Goal: Answer question/provide support

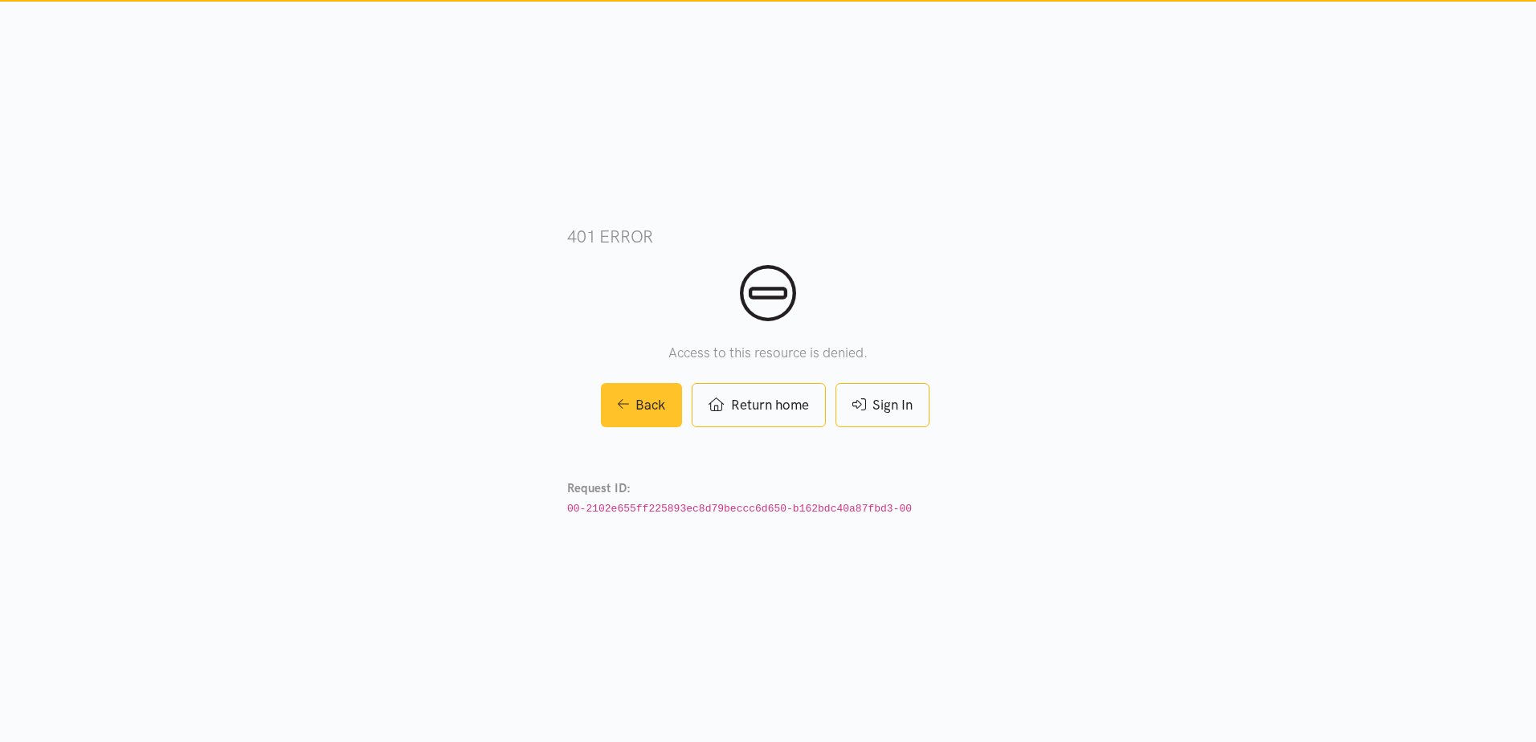
click at [656, 405] on link "Back" at bounding box center [642, 405] width 82 height 44
click at [636, 387] on link "Back" at bounding box center [642, 405] width 82 height 44
click at [732, 390] on link "Return home" at bounding box center [758, 405] width 133 height 44
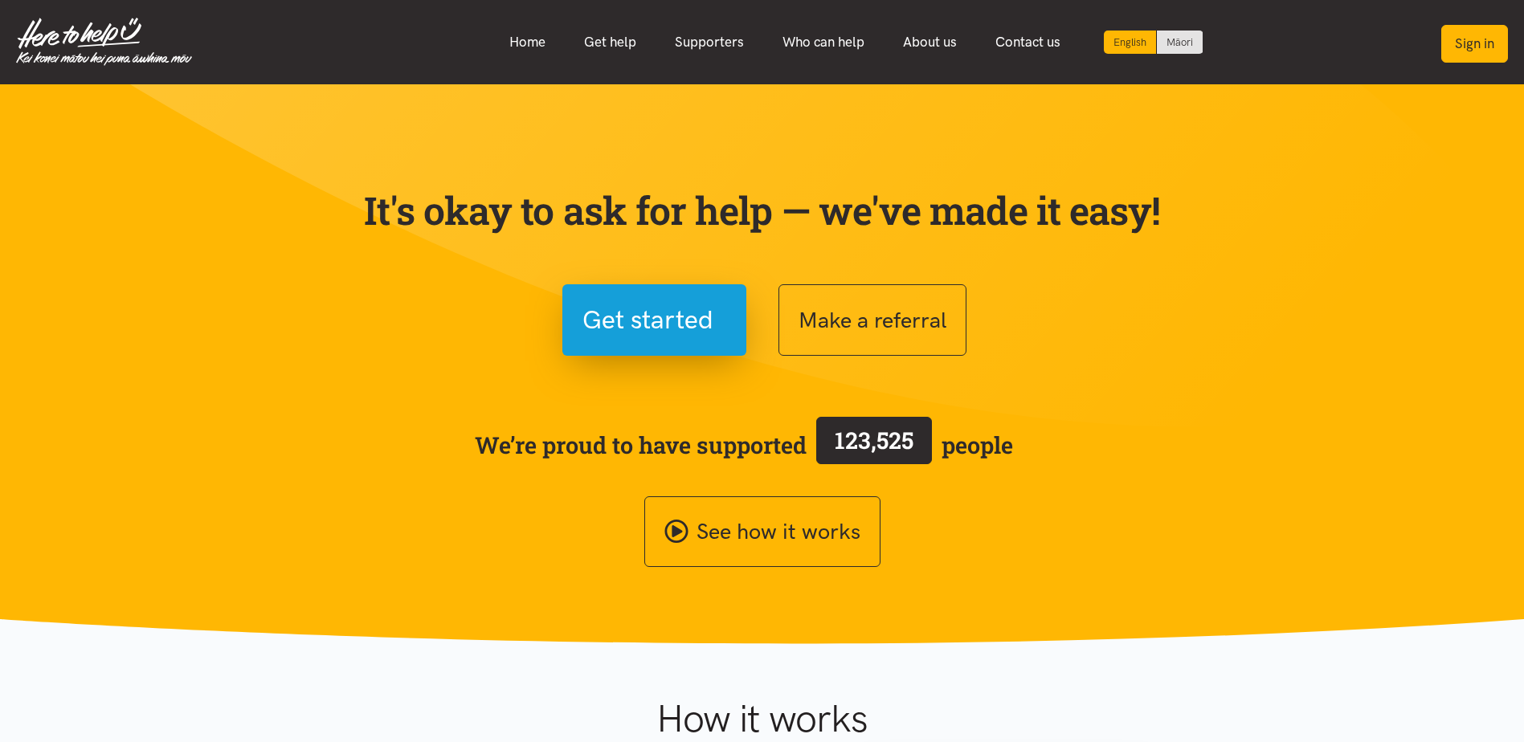
click at [1452, 43] on button "Sign in" at bounding box center [1474, 44] width 67 height 38
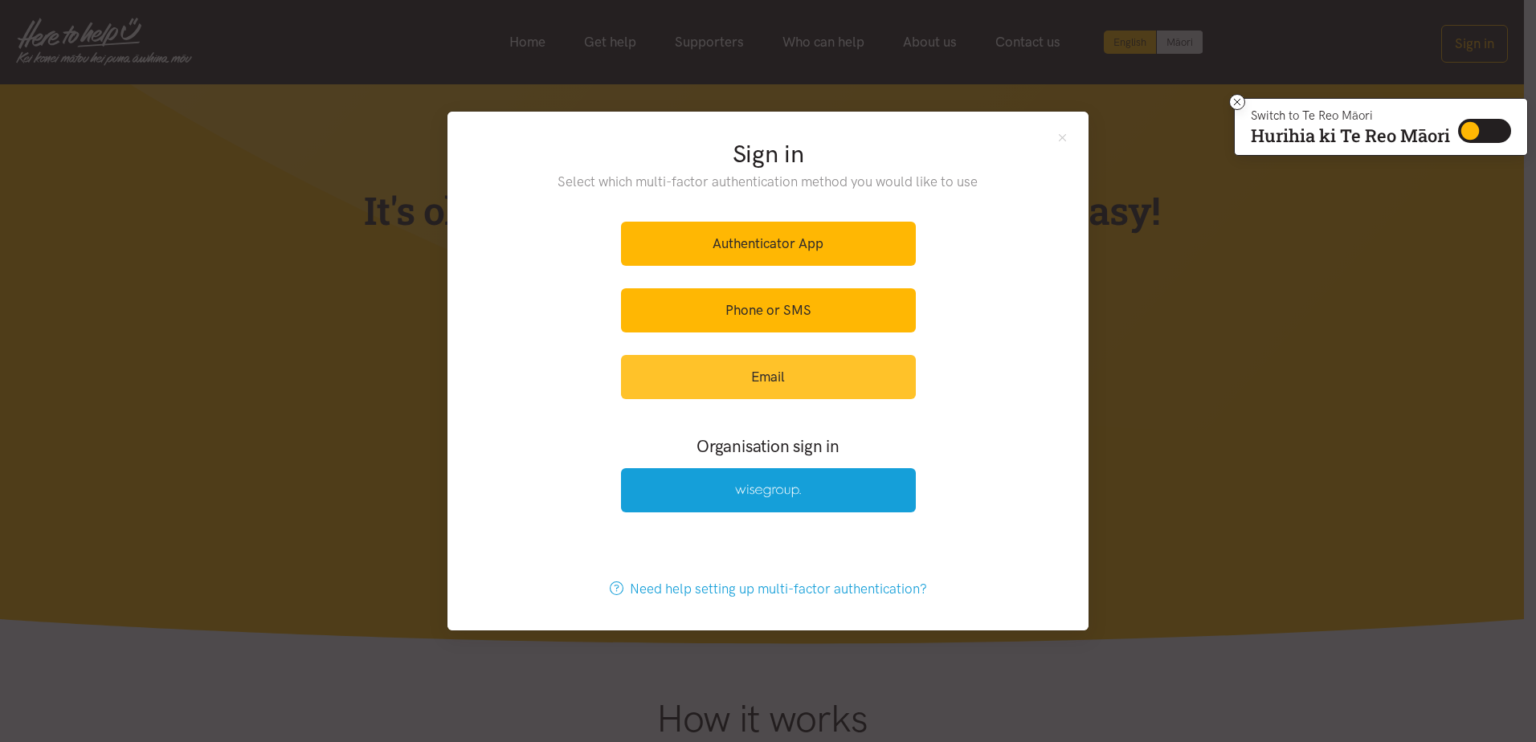
click at [782, 379] on link "Email" at bounding box center [768, 377] width 295 height 44
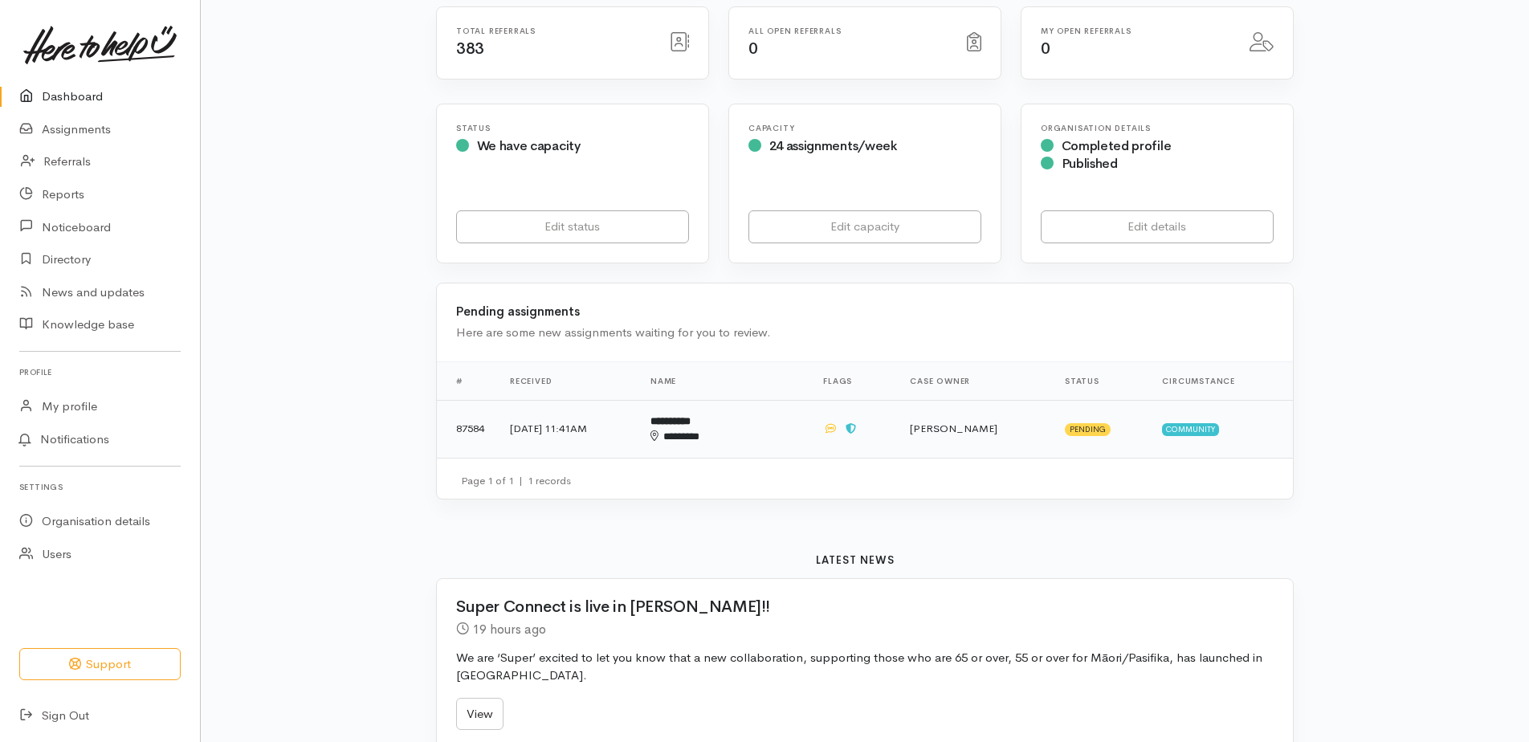
scroll to position [241, 0]
click at [691, 417] on b "**********" at bounding box center [671, 420] width 40 height 10
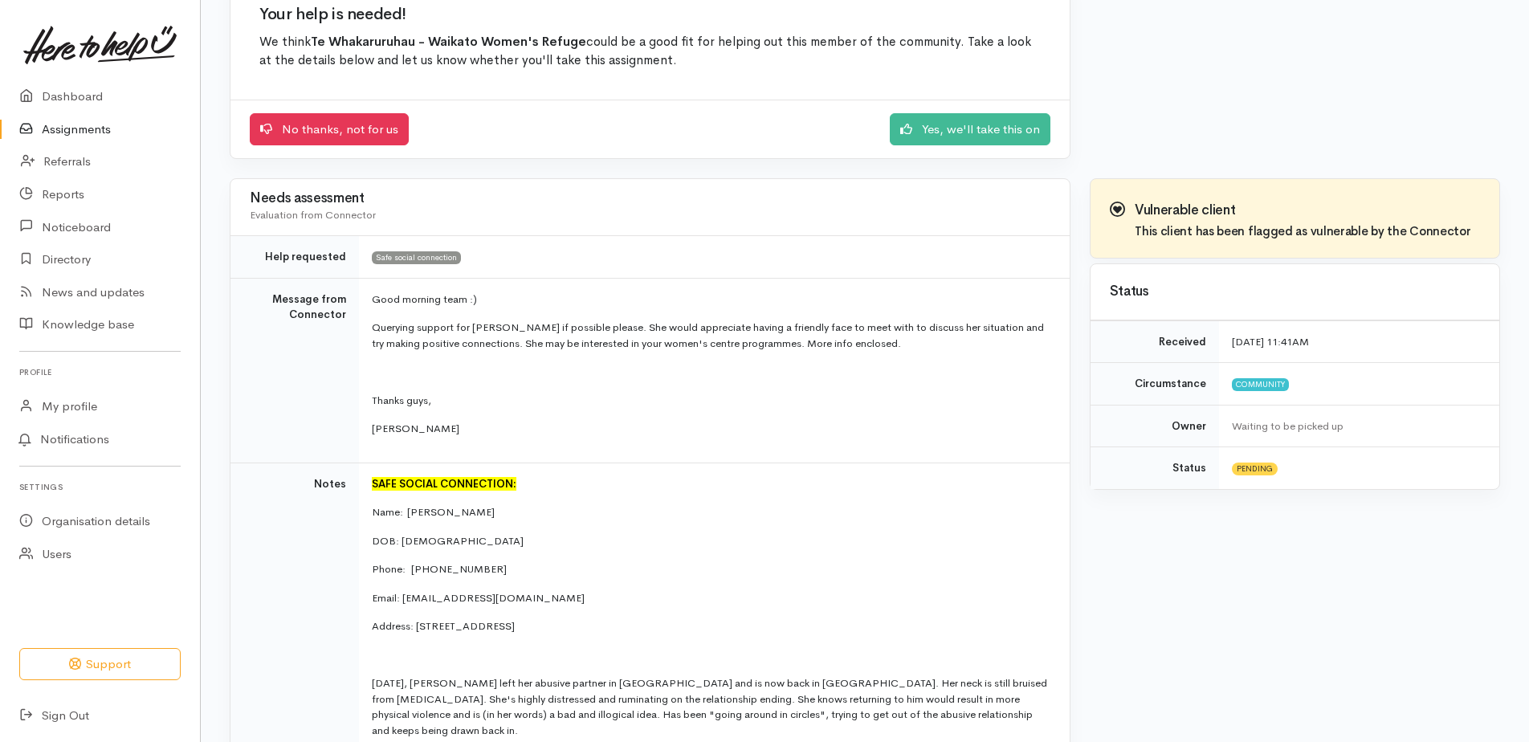
scroll to position [161, 0]
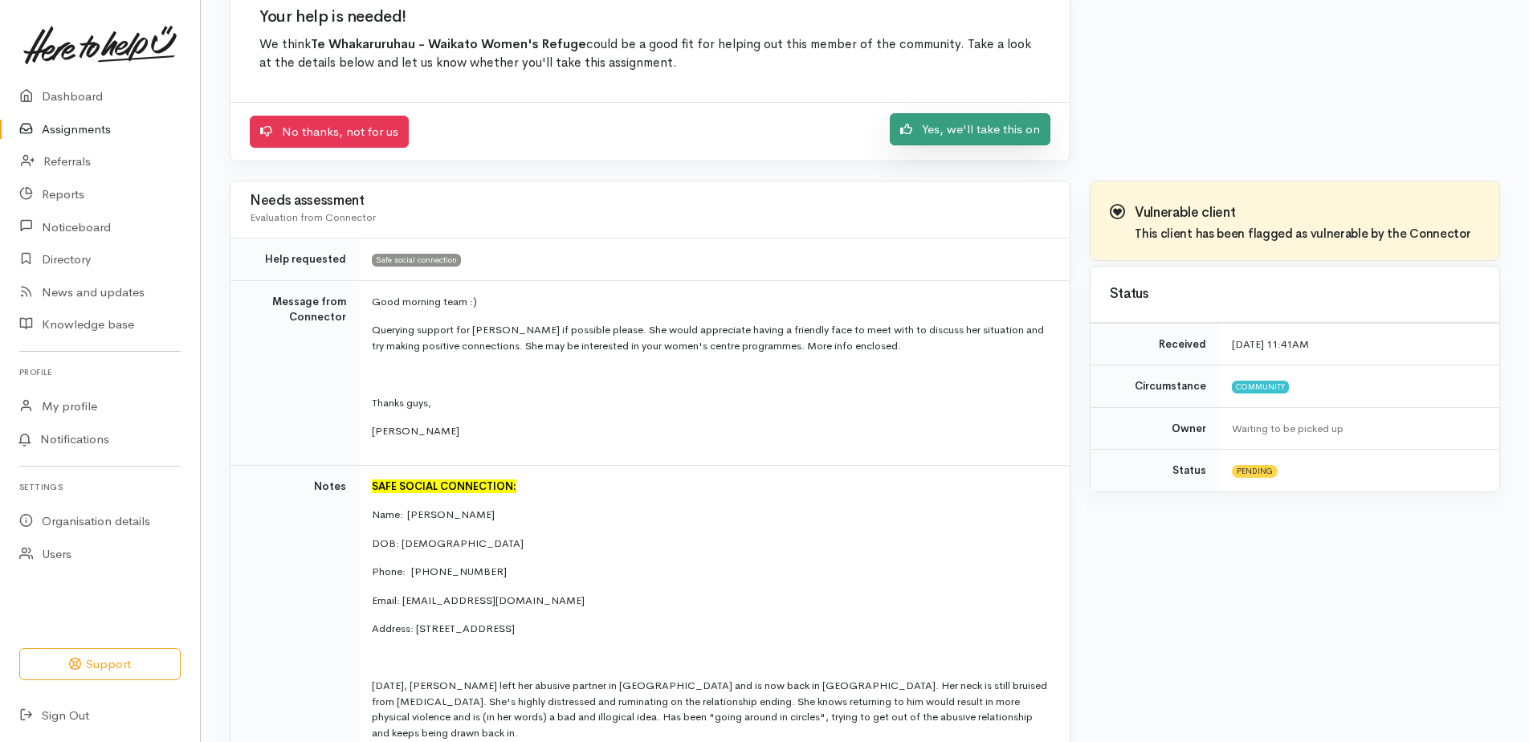
click at [951, 125] on link "Yes, we'll take this on" at bounding box center [970, 129] width 161 height 33
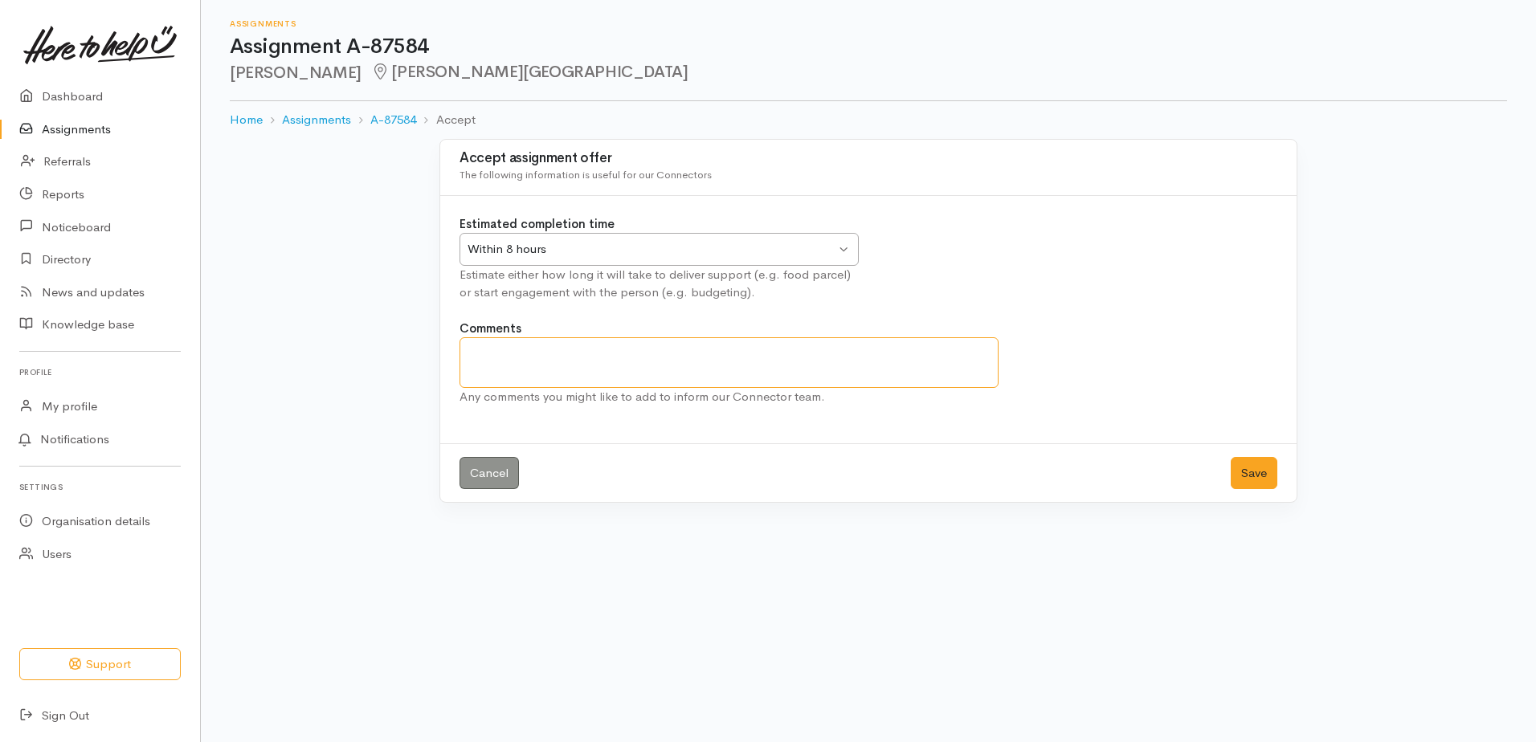
click at [565, 351] on textarea "Comments" at bounding box center [728, 362] width 539 height 51
type textarea "I"
type textarea "a"
click at [626, 360] on textarea "I apoligise to" at bounding box center [728, 362] width 539 height 51
click at [580, 365] on textarea "I apologies to" at bounding box center [728, 362] width 539 height 51
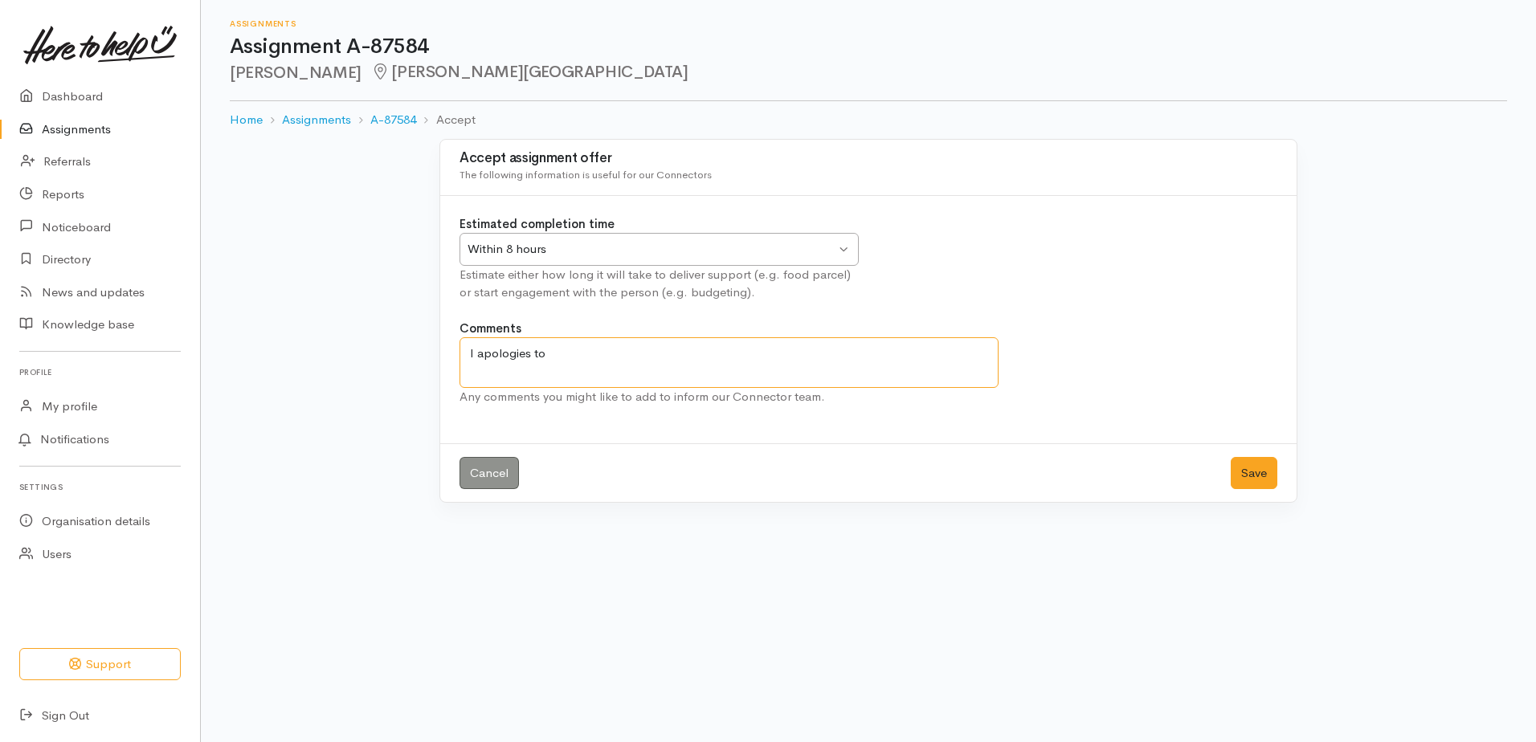
click at [476, 355] on textarea "I apologies to" at bounding box center [728, 362] width 539 height 51
type textarea "My apologies for such a late response. Our CRISIS team will make contact with c…"
click at [1259, 472] on button "Save" at bounding box center [1253, 473] width 47 height 33
